Goal: Contribute content: Contribute content

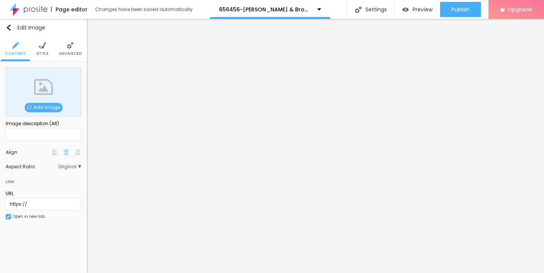
click at [45, 106] on span "Add image" at bounding box center [44, 107] width 38 height 9
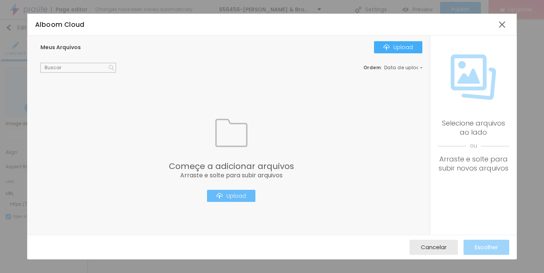
click at [234, 196] on div "Upload" at bounding box center [231, 196] width 29 height 6
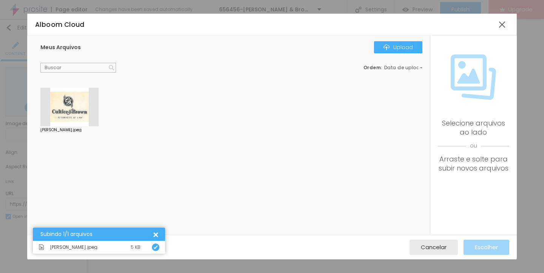
click at [62, 107] on div at bounding box center [69, 107] width 58 height 39
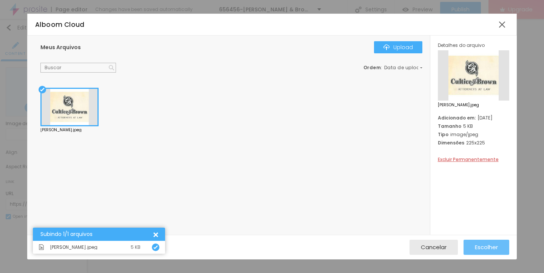
click at [484, 244] on span "Escolher" at bounding box center [486, 247] width 23 height 6
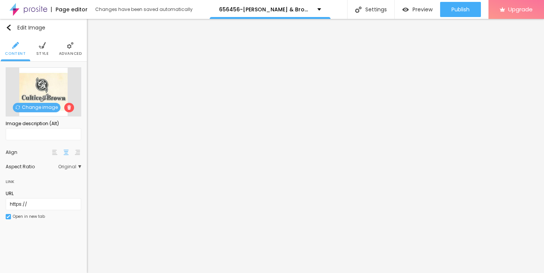
click at [40, 42] on li "Style" at bounding box center [42, 48] width 12 height 25
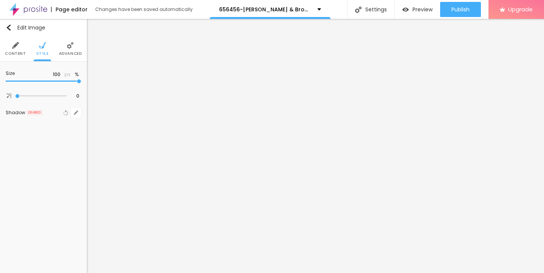
type input "95"
type input "90"
type input "80"
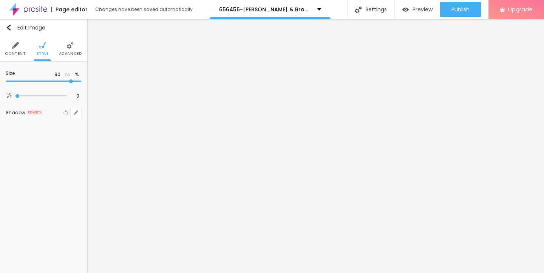
type input "80"
type input "65"
type input "55"
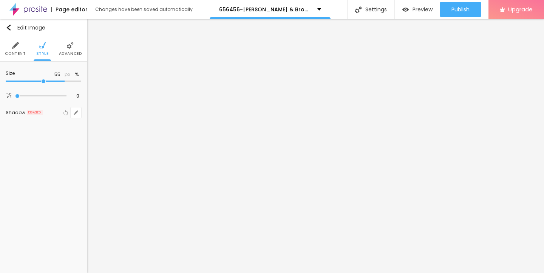
type input "35"
type input "30"
type input "20"
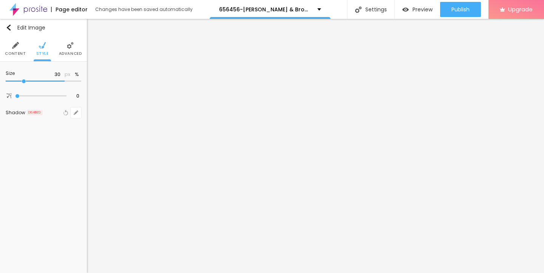
type input "20"
type input "10"
drag, startPoint x: 78, startPoint y: 80, endPoint x: 0, endPoint y: 79, distance: 77.5
type input "10"
click at [6, 79] on input "range" at bounding box center [44, 81] width 76 height 4
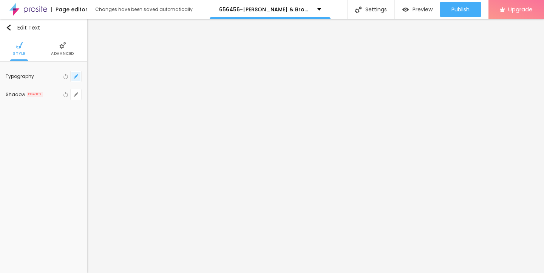
click at [76, 76] on icon "button" at bounding box center [75, 76] width 3 height 3
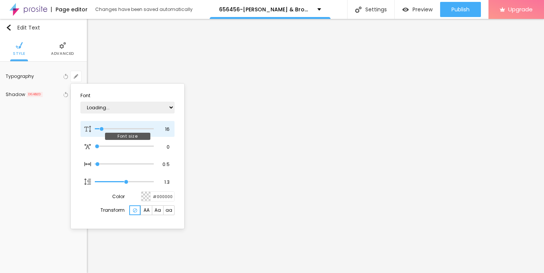
type input "1"
type input "15"
type input "1"
type input "16"
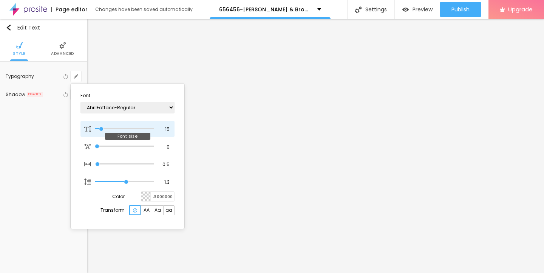
type input "16"
type input "1"
type input "17"
type input "1"
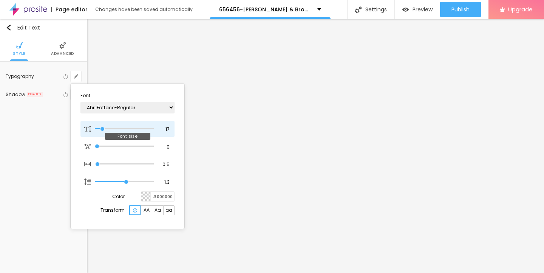
type input "18"
type input "1"
type input "19"
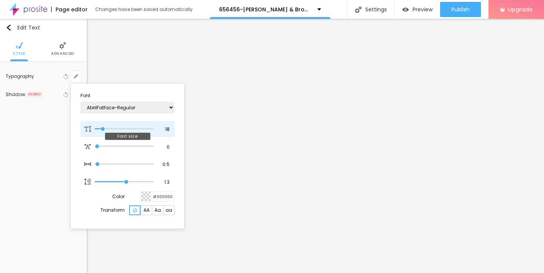
type input "1"
type input "20"
type input "1"
type input "21"
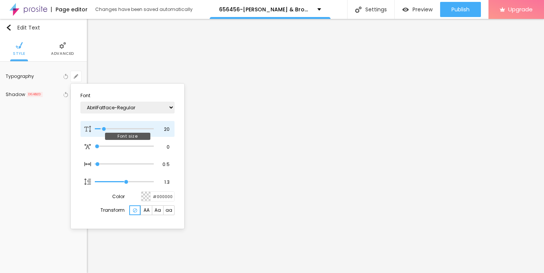
type input "21"
type input "1"
type input "22"
type input "1"
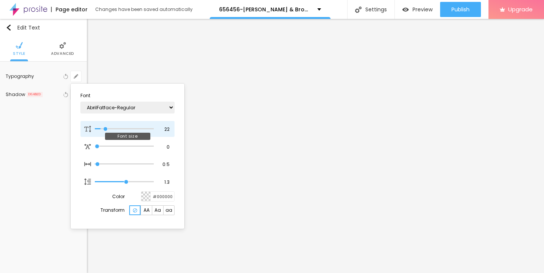
type input "23"
type input "1"
type input "24"
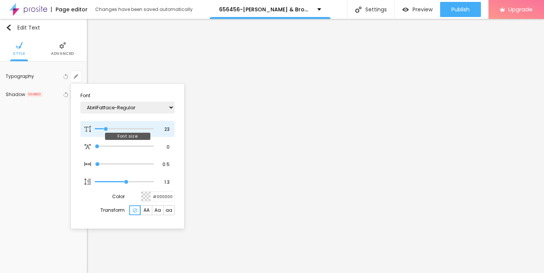
type input "1"
type input "23"
type input "1"
type input "24"
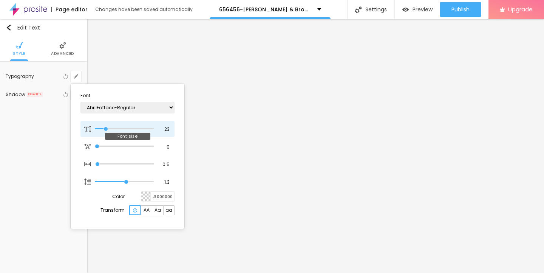
type input "24"
type input "1"
type input "25"
type input "1"
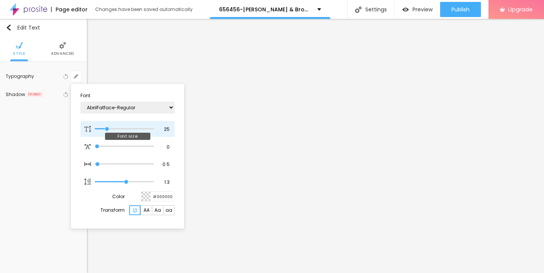
type input "26"
type input "1"
type input "25"
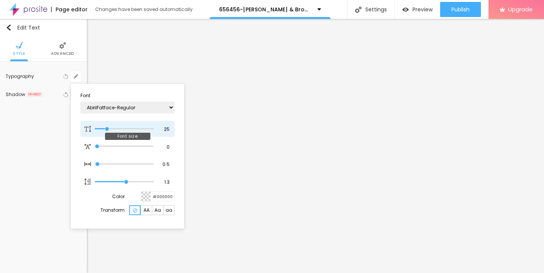
type input "1"
drag, startPoint x: 101, startPoint y: 128, endPoint x: 107, endPoint y: 128, distance: 6.4
type input "25"
click at [107, 128] on input "range" at bounding box center [124, 129] width 59 height 4
type input "1"
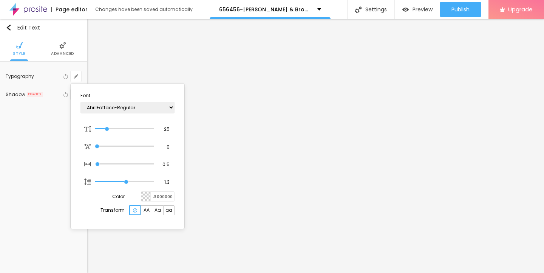
click at [38, 170] on div at bounding box center [272, 136] width 544 height 273
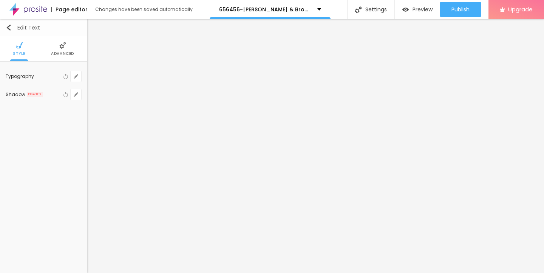
click at [10, 30] on img "button" at bounding box center [9, 28] width 6 height 6
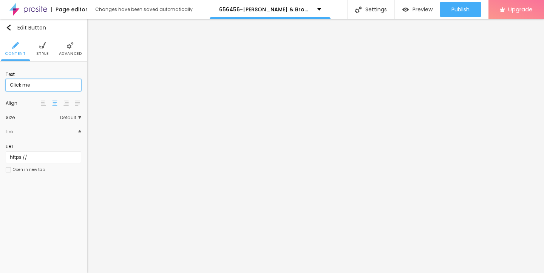
click at [37, 86] on input "Click me" at bounding box center [44, 85] width 76 height 12
drag, startPoint x: 34, startPoint y: 85, endPoint x: 2, endPoint y: 84, distance: 32.1
click at [2, 84] on div "Text Click me Align Size Default Small Default Big Link URL https:// Open in ne…" at bounding box center [43, 125] width 87 height 126
paste input "→ VIEW DOCUMENT HERE"
type input "→ VIEW DOCUMENT HERE"
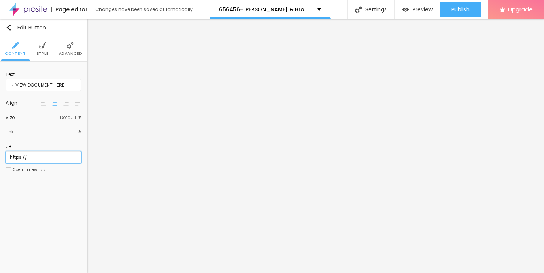
click at [30, 157] on input "https://" at bounding box center [44, 157] width 76 height 12
drag, startPoint x: 29, startPoint y: 157, endPoint x: 3, endPoint y: 157, distance: 26.1
click at [3, 157] on div "Text → VIEW DOCUMENT HERE Align Size Default Small Default Big Link URL https:/…" at bounding box center [43, 125] width 87 height 126
paste input "[DOMAIN_NAME]"
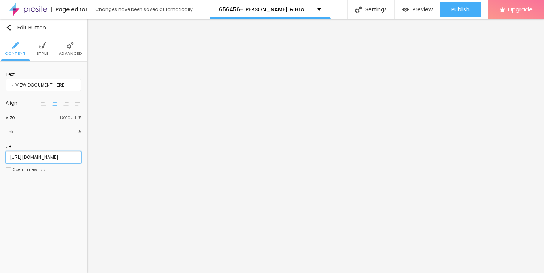
type input "[URL][DOMAIN_NAME]"
click at [40, 50] on li "Style" at bounding box center [42, 48] width 12 height 25
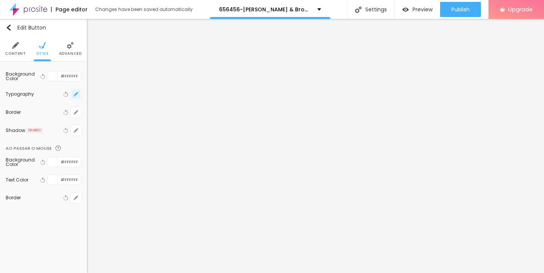
click at [74, 90] on button "button" at bounding box center [76, 94] width 11 height 11
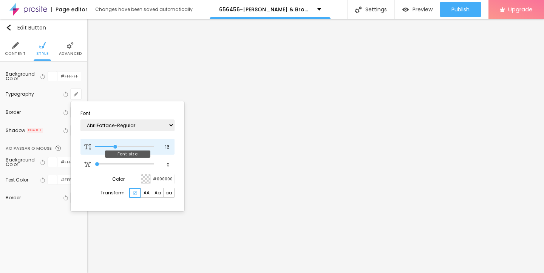
type input "17"
type input "18"
type input "19"
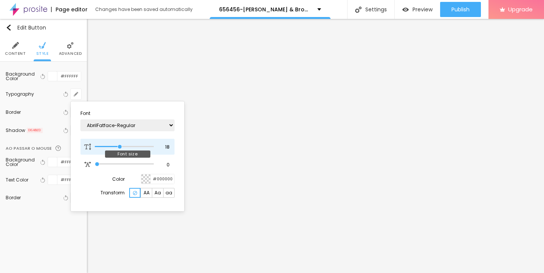
type input "19"
type input "20"
type input "21"
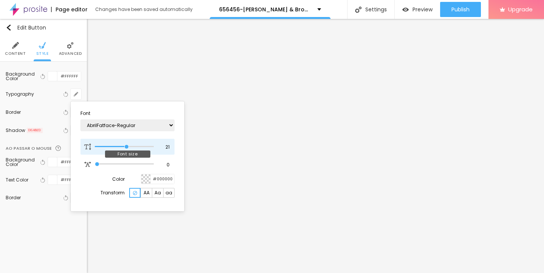
type input "22"
drag, startPoint x: 115, startPoint y: 146, endPoint x: 128, endPoint y: 146, distance: 13.2
type input "22"
click at [128, 146] on input "range" at bounding box center [124, 147] width 59 height 4
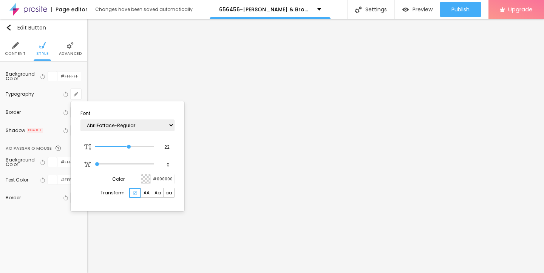
click at [212, 210] on div at bounding box center [272, 136] width 544 height 273
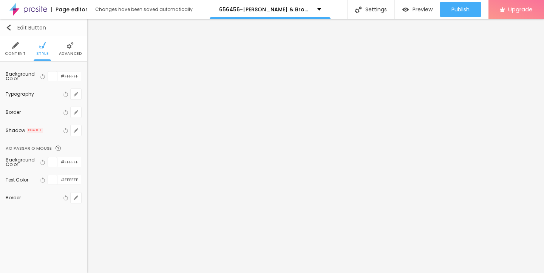
click at [8, 26] on img "button" at bounding box center [9, 28] width 6 height 6
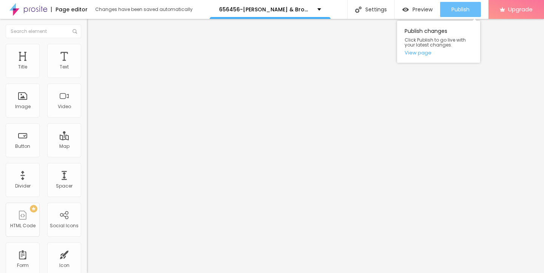
click at [458, 7] on span "Publish" at bounding box center [461, 9] width 18 height 6
